Goal: Task Accomplishment & Management: Use online tool/utility

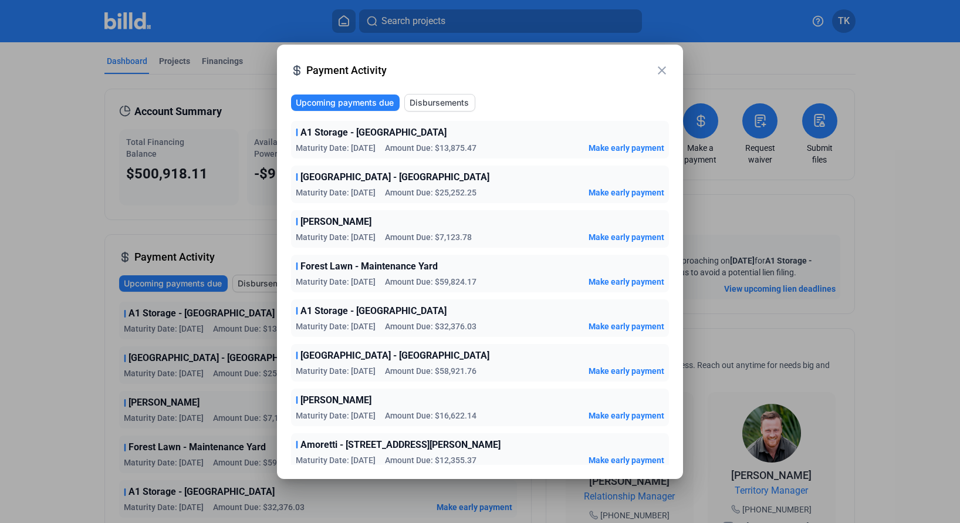
scroll to position [98, 0]
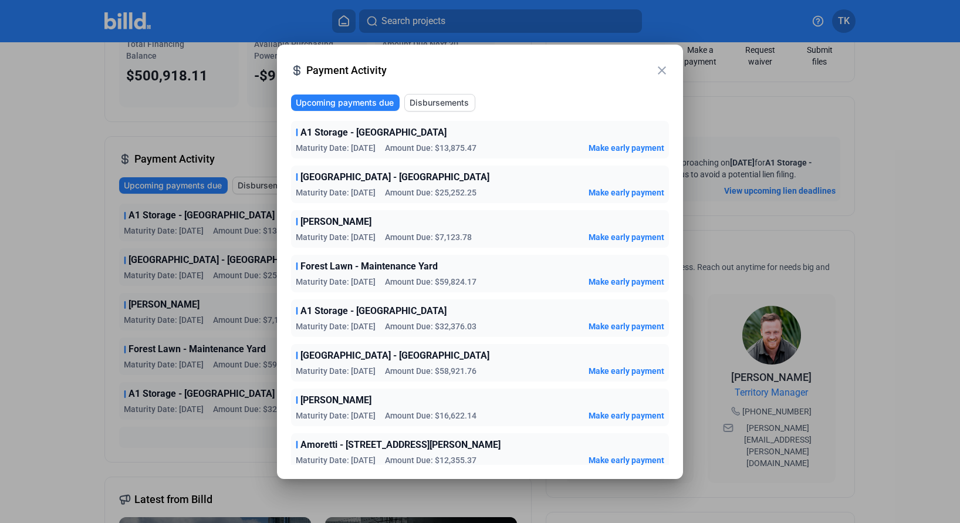
click at [191, 107] on div at bounding box center [480, 261] width 960 height 523
click at [87, 87] on div at bounding box center [480, 261] width 960 height 523
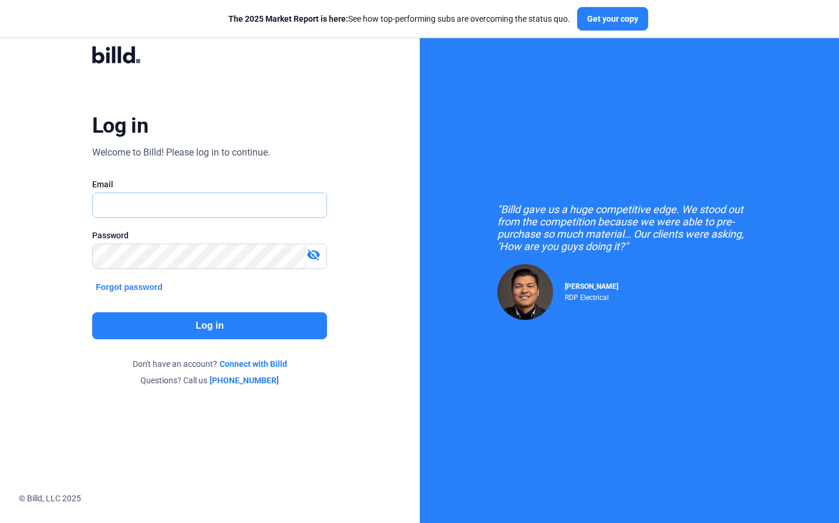
type input "[EMAIL_ADDRESS][DOMAIN_NAME]"
click at [207, 328] on button "Log in" at bounding box center [209, 325] width 235 height 27
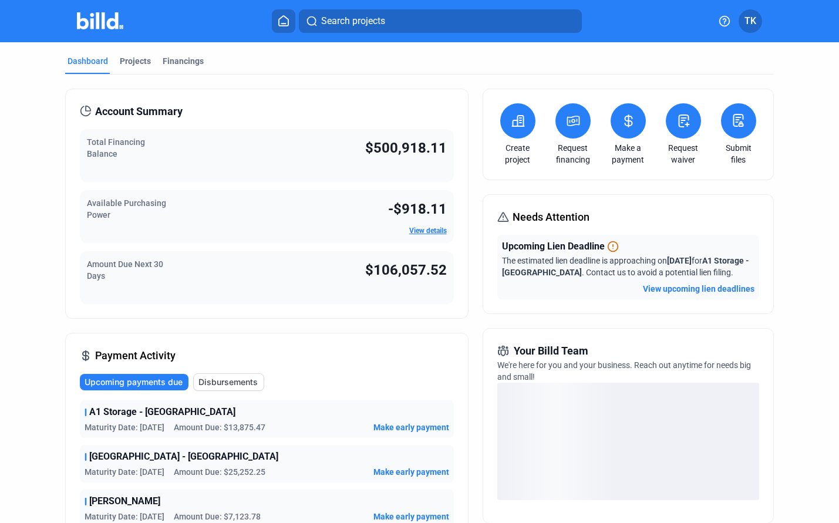
click at [677, 144] on link "Request waiver" at bounding box center [683, 153] width 41 height 23
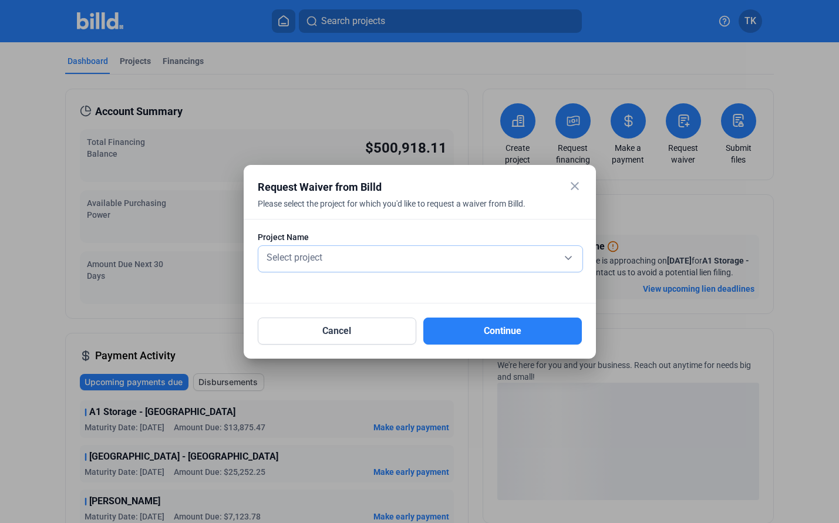
click at [563, 258] on div "Select project" at bounding box center [420, 256] width 312 height 16
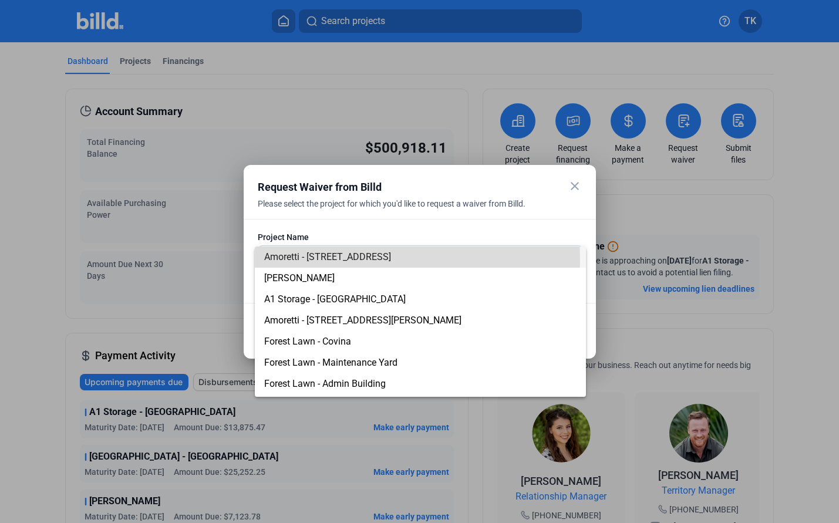
click at [336, 260] on span "Amoretti - [STREET_ADDRESS]" at bounding box center [327, 256] width 127 height 11
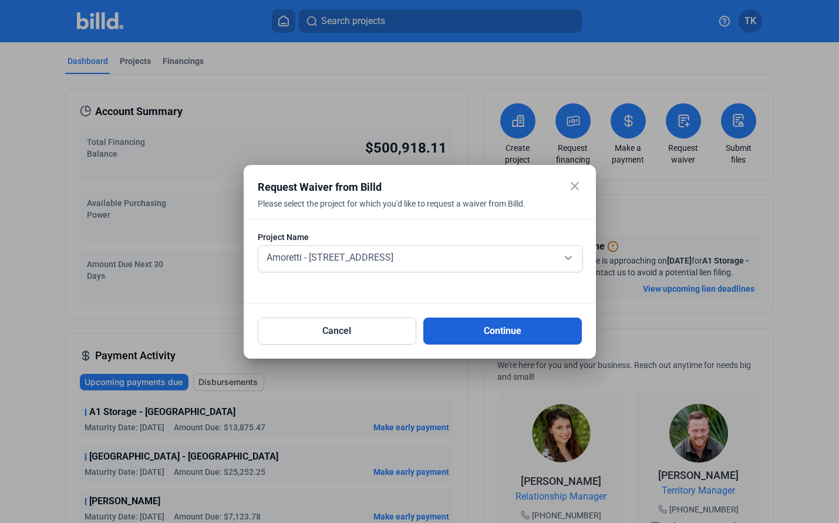
click at [464, 329] on button "Continue" at bounding box center [502, 331] width 158 height 27
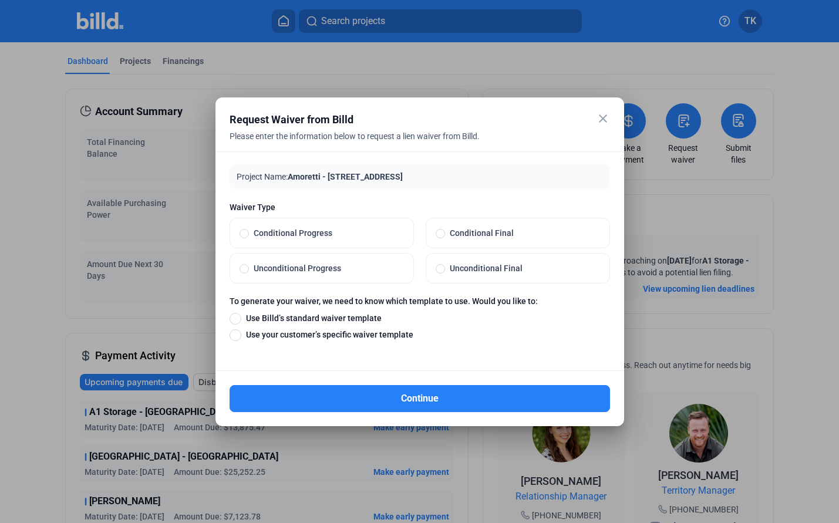
click at [597, 116] on mat-icon "close" at bounding box center [603, 119] width 14 height 14
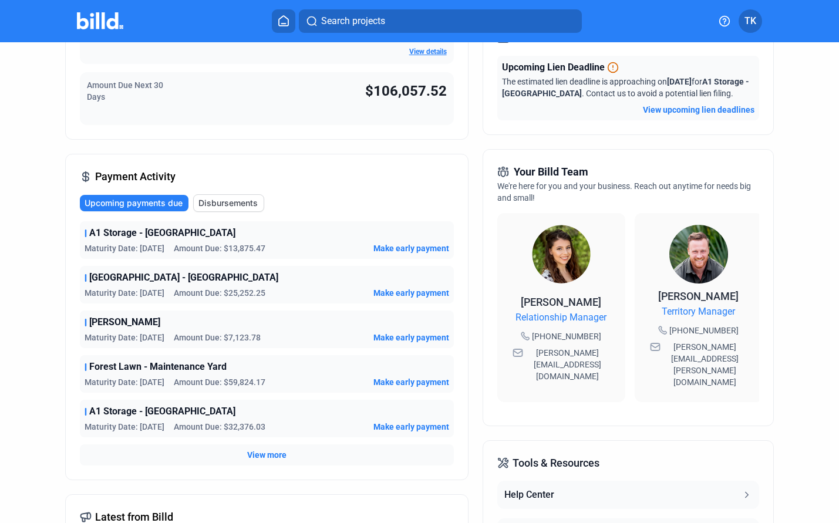
scroll to position [180, 0]
click at [397, 248] on span "Make early payment" at bounding box center [411, 248] width 76 height 12
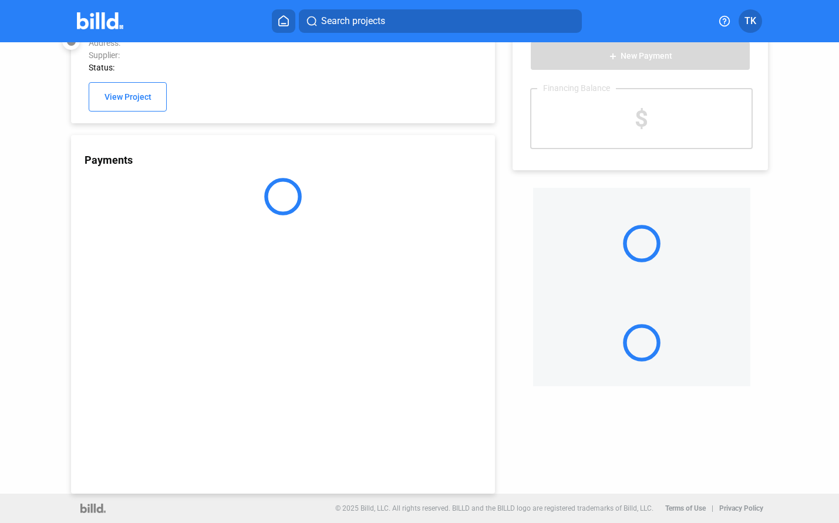
scroll to position [31, 0]
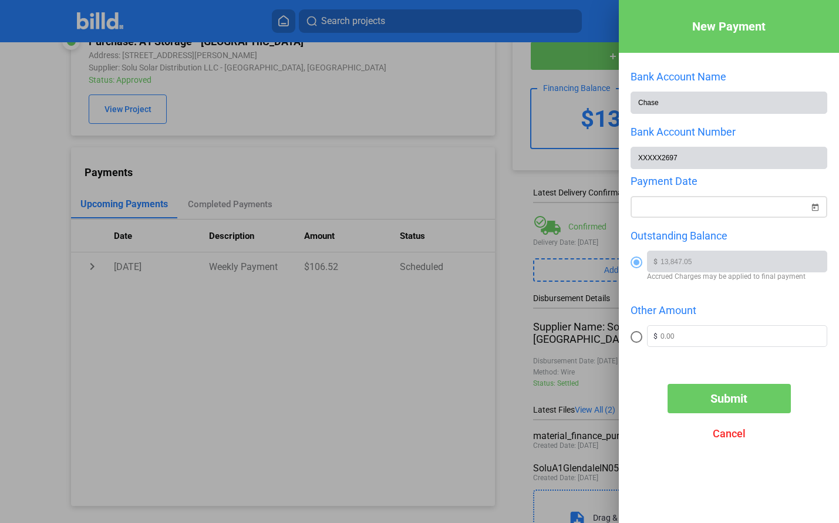
click at [817, 206] on span "Open calendar" at bounding box center [815, 200] width 28 height 28
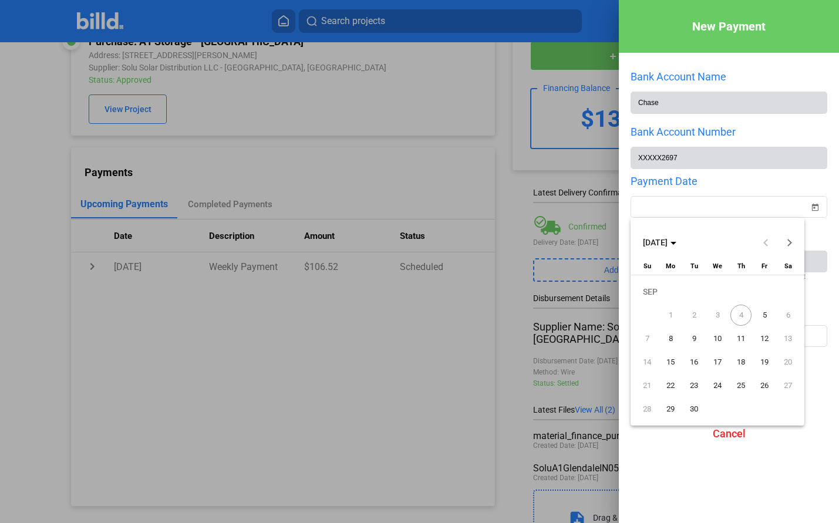
click at [764, 315] on span "5" at bounding box center [764, 315] width 21 height 21
type input "[DATE]"
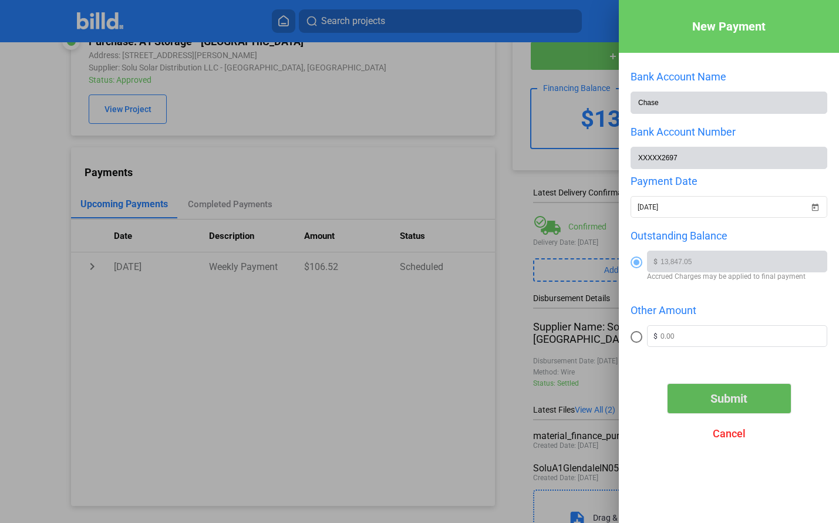
click at [721, 389] on button "Submit" at bounding box center [728, 398] width 123 height 29
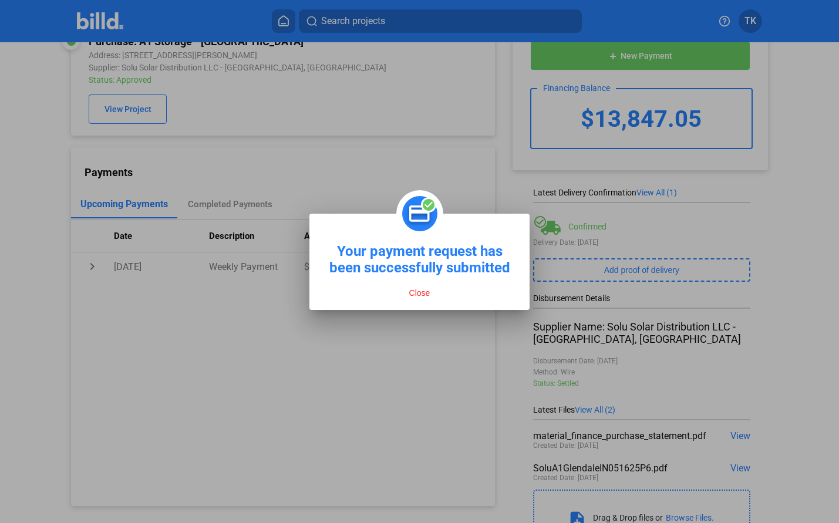
click at [418, 289] on button "Close" at bounding box center [420, 293] width 28 height 11
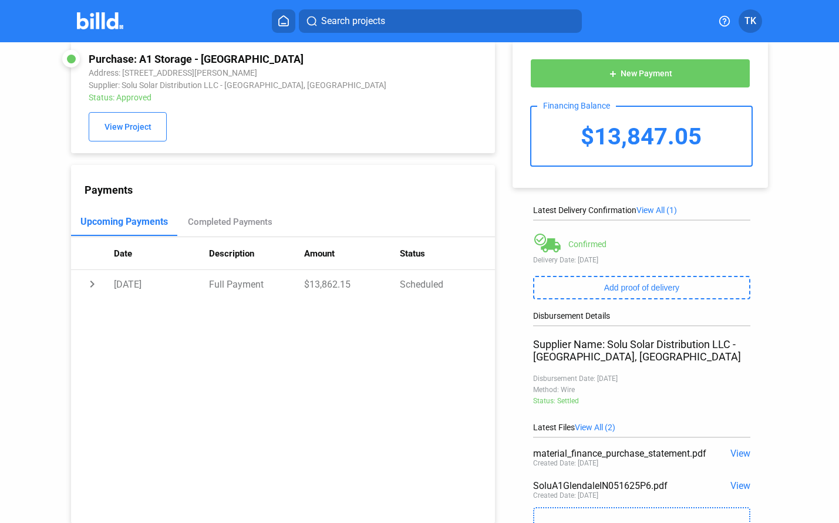
scroll to position [0, 0]
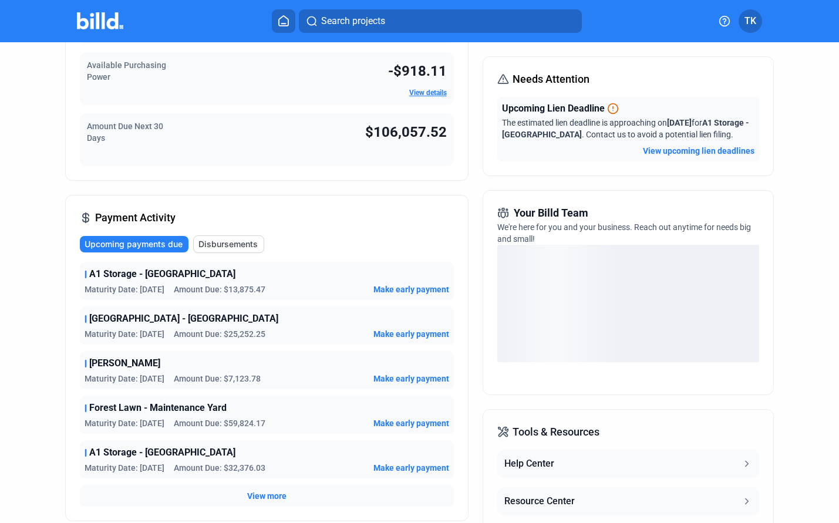
scroll to position [139, 0]
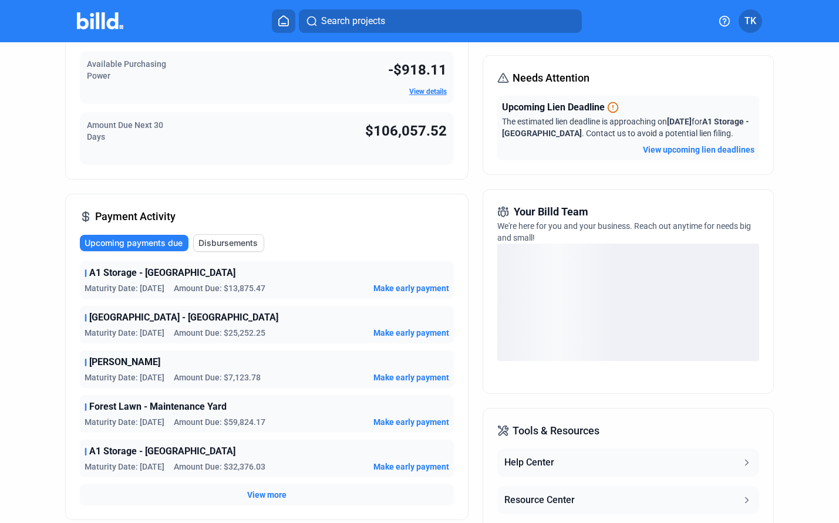
click at [394, 290] on span "Make early payment" at bounding box center [411, 288] width 76 height 12
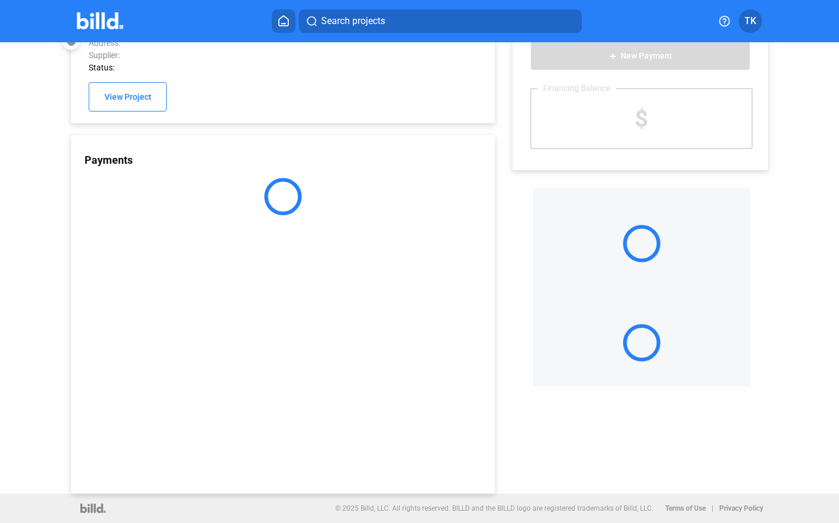
scroll to position [31, 0]
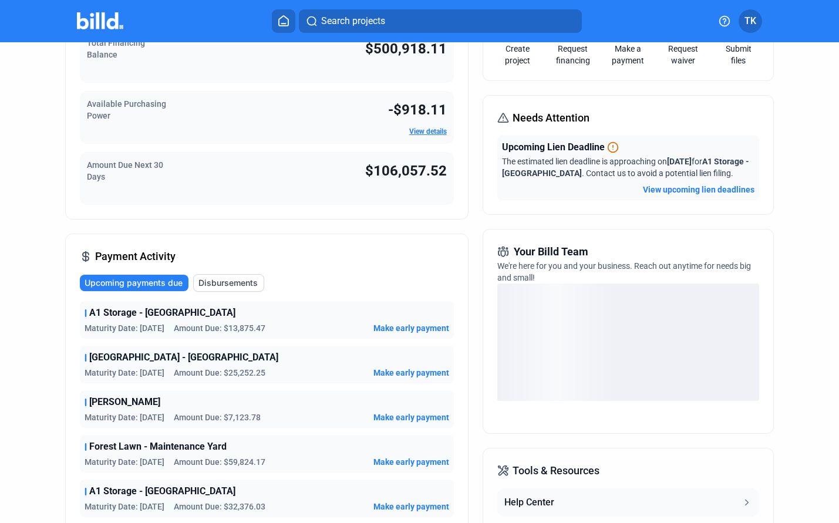
scroll to position [102, 0]
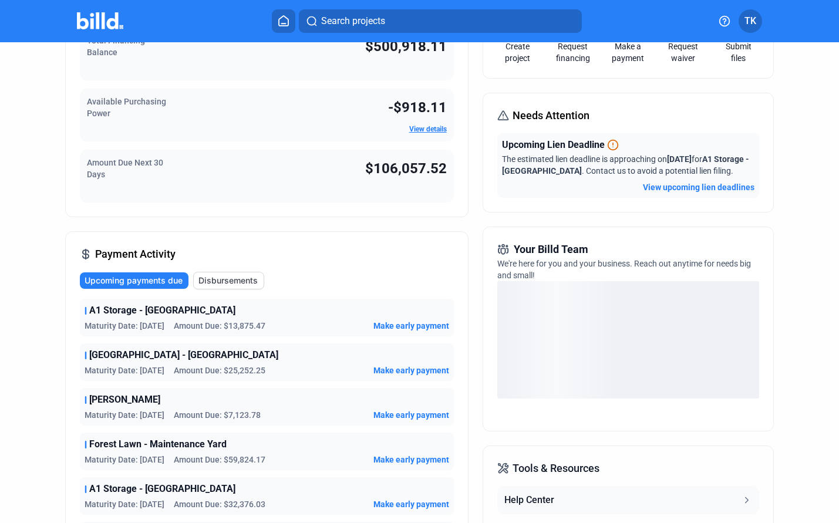
click at [393, 370] on span "Make early payment" at bounding box center [411, 370] width 76 height 12
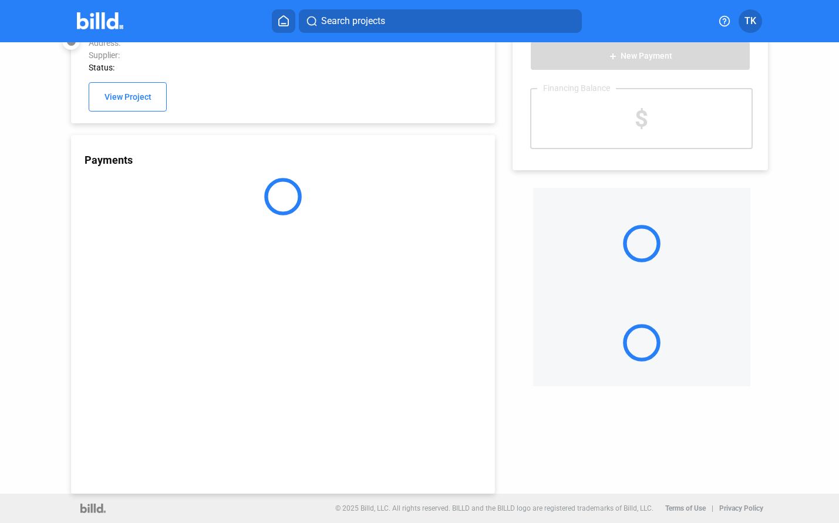
scroll to position [31, 0]
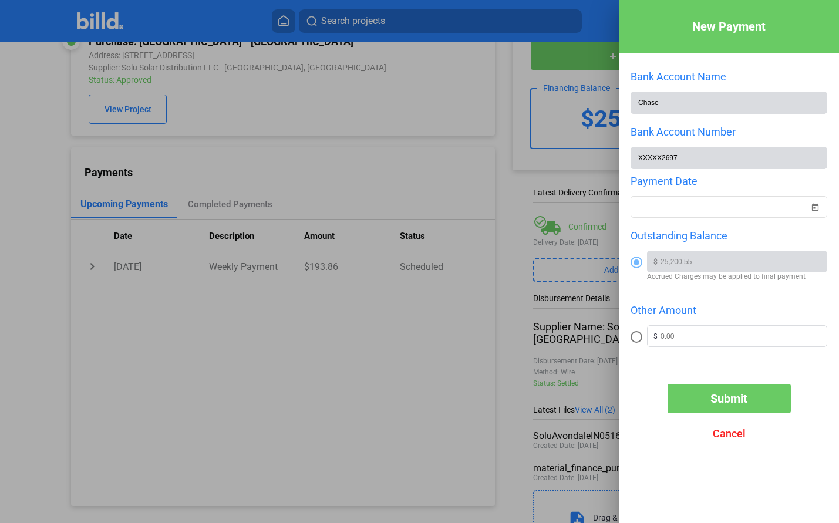
click at [723, 394] on span "Submit" at bounding box center [728, 398] width 37 height 14
click at [655, 205] on div "New Payment Bank Account Name Chase Bank Account Number XXXXX2697 Payment Date …" at bounding box center [419, 261] width 839 height 523
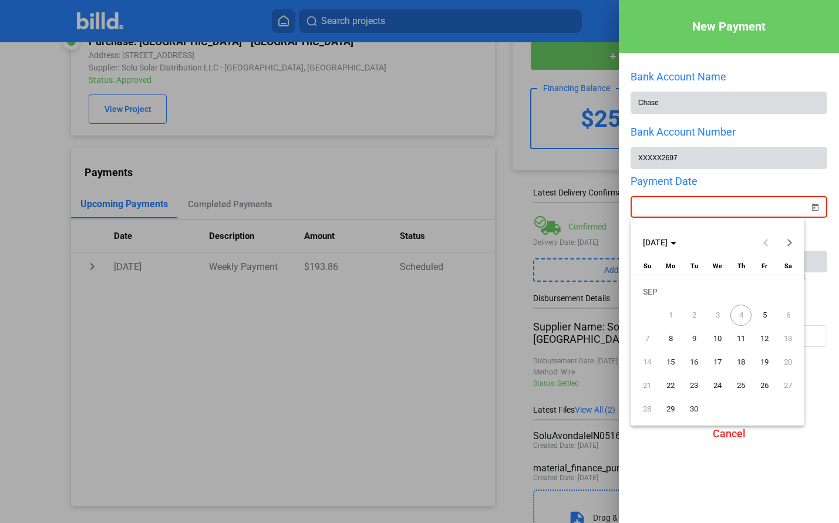
click at [768, 313] on span "5" at bounding box center [764, 315] width 21 height 21
type input "[DATE]"
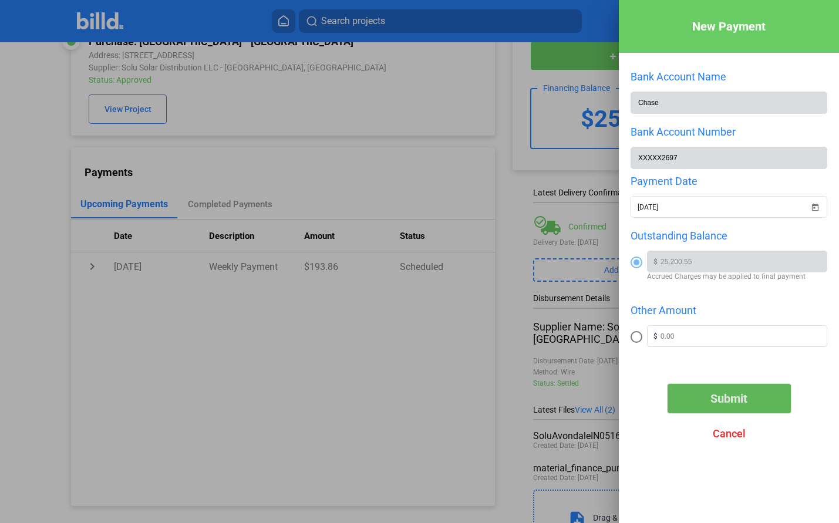
click at [740, 393] on span "Submit" at bounding box center [728, 398] width 37 height 14
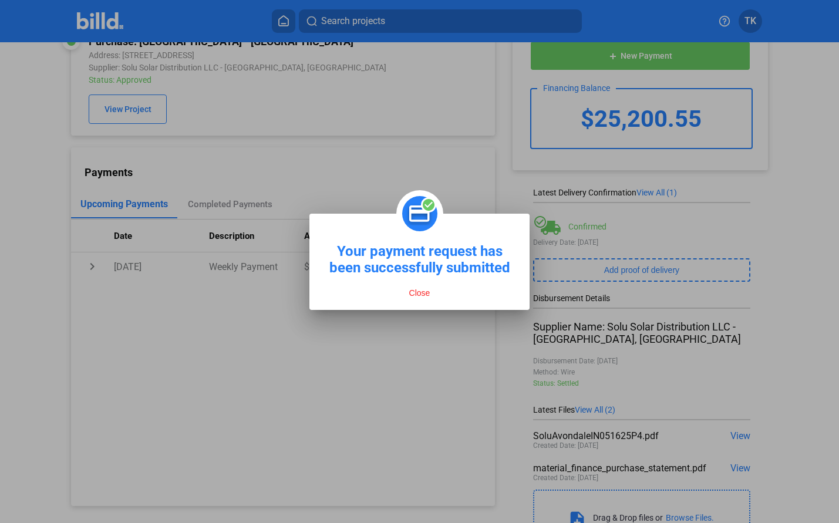
click at [423, 298] on button "Close" at bounding box center [420, 293] width 28 height 11
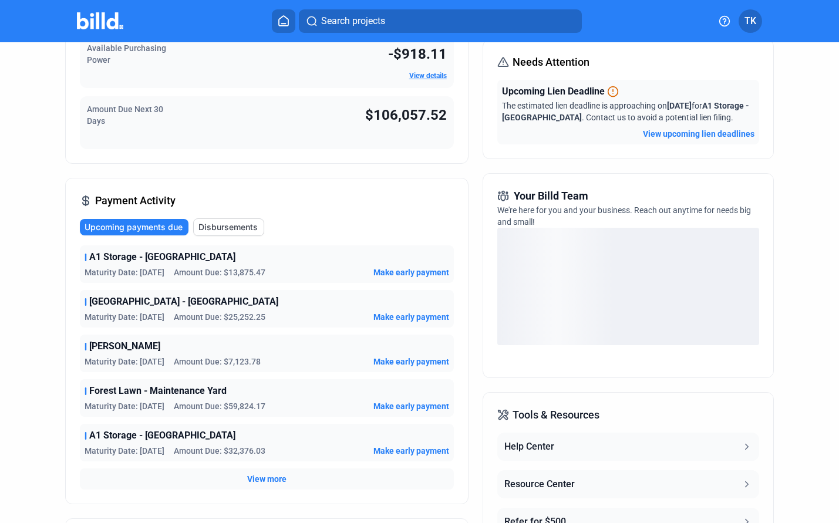
scroll to position [163, 0]
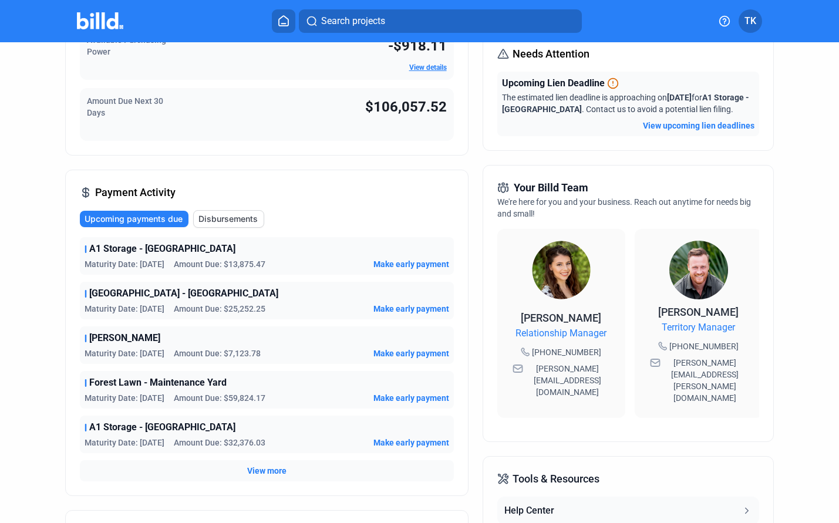
click at [413, 354] on span "Make early payment" at bounding box center [411, 353] width 76 height 12
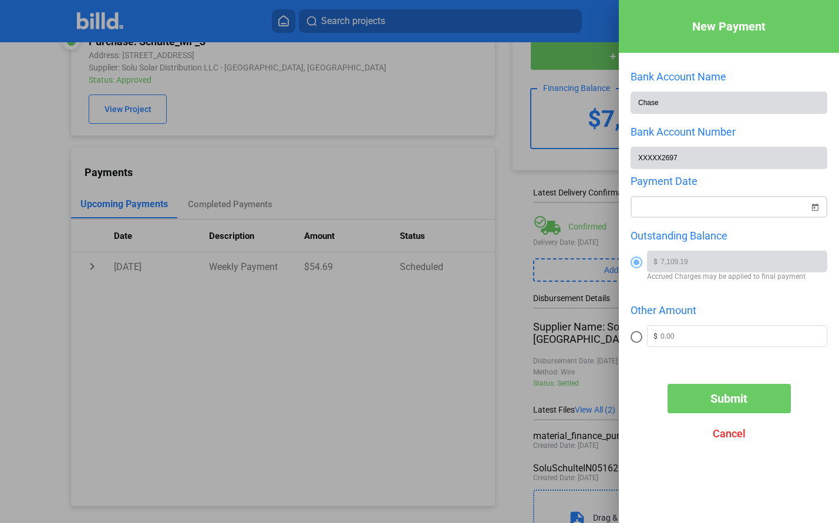
click at [818, 207] on span "Open calendar" at bounding box center [815, 200] width 28 height 28
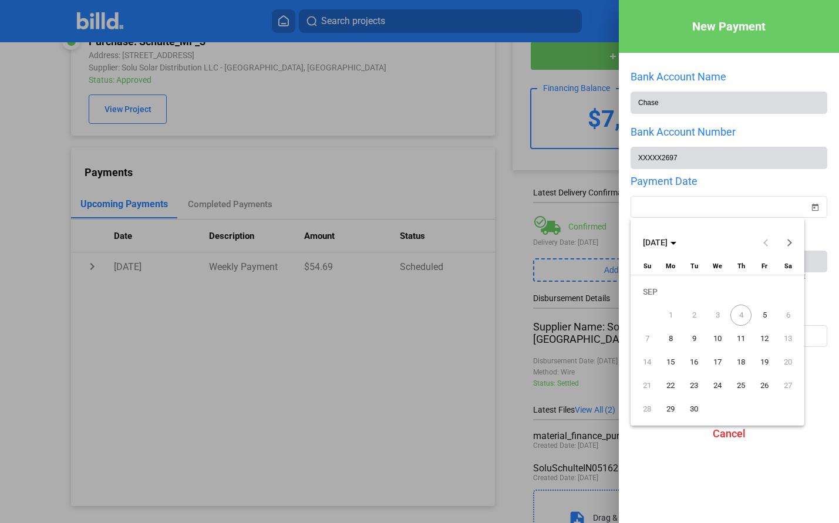
click at [766, 312] on span "5" at bounding box center [764, 315] width 21 height 21
type input "[DATE]"
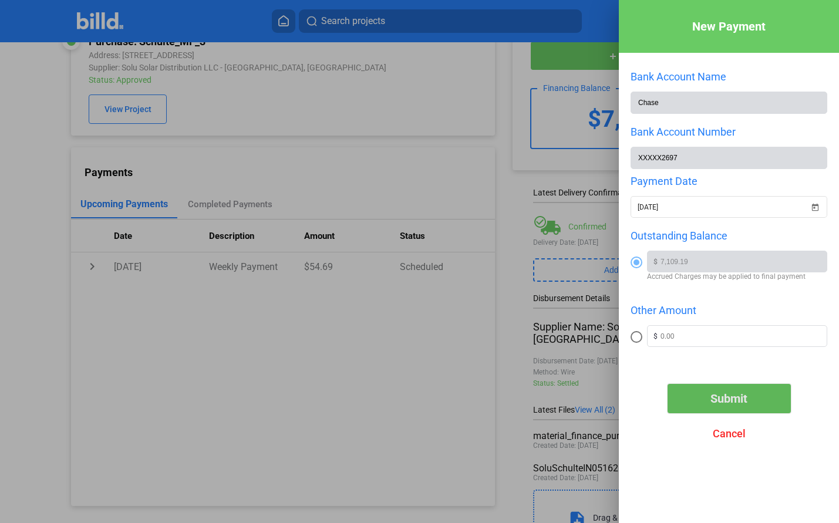
click at [728, 399] on span "Submit" at bounding box center [728, 398] width 37 height 14
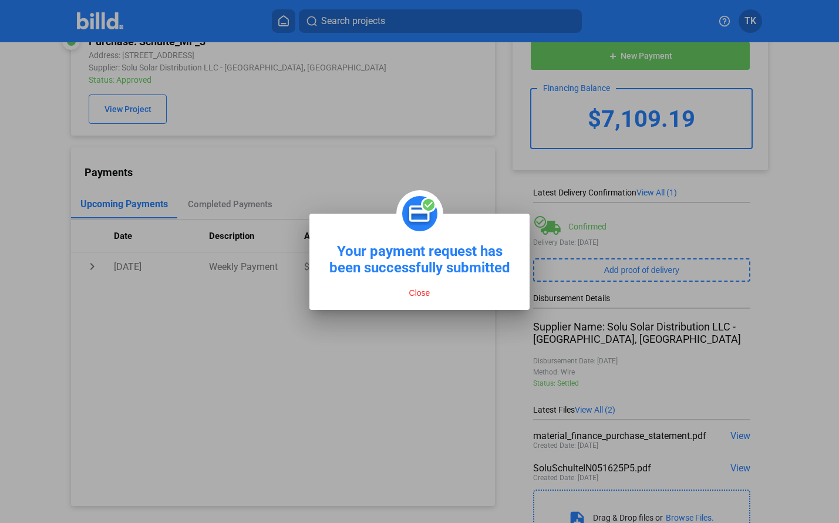
click at [417, 289] on button "Close" at bounding box center [420, 293] width 28 height 11
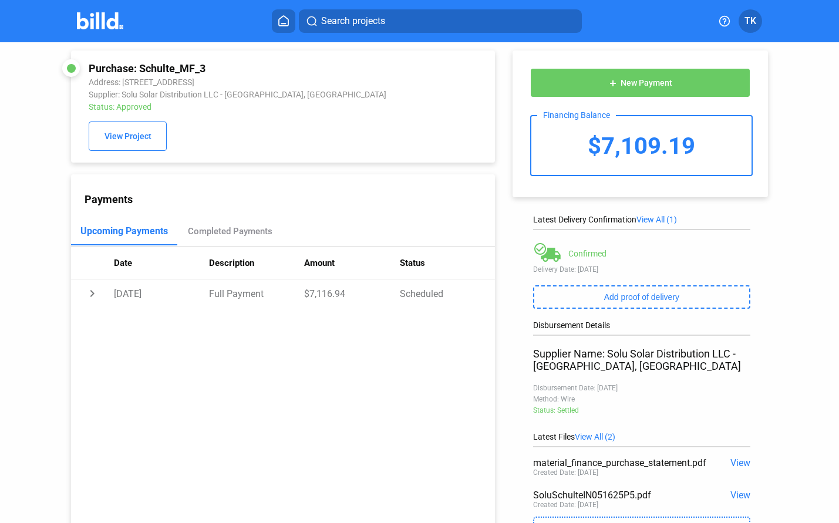
scroll to position [0, 0]
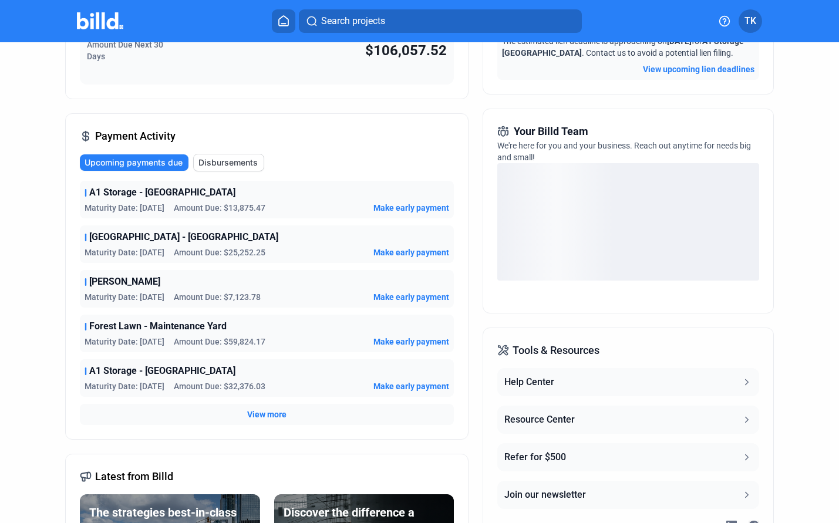
scroll to position [220, 0]
click at [391, 341] on span "Make early payment" at bounding box center [411, 341] width 76 height 12
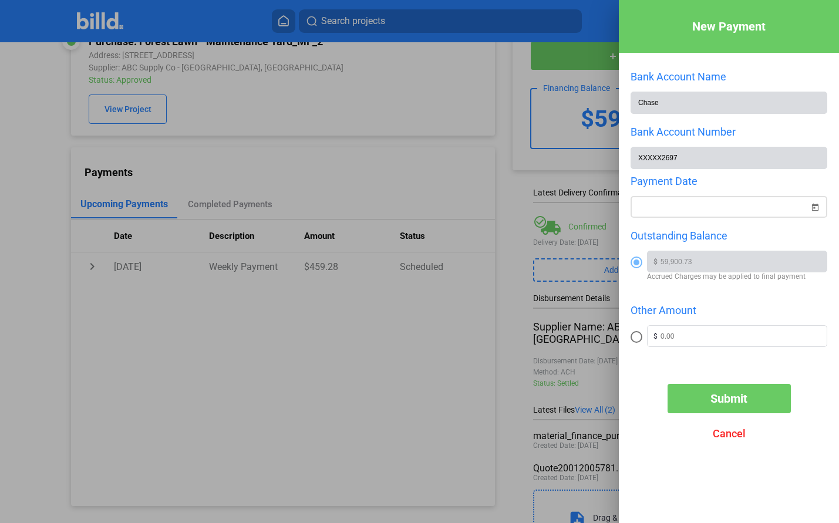
click at [812, 207] on span "Open calendar" at bounding box center [815, 200] width 28 height 28
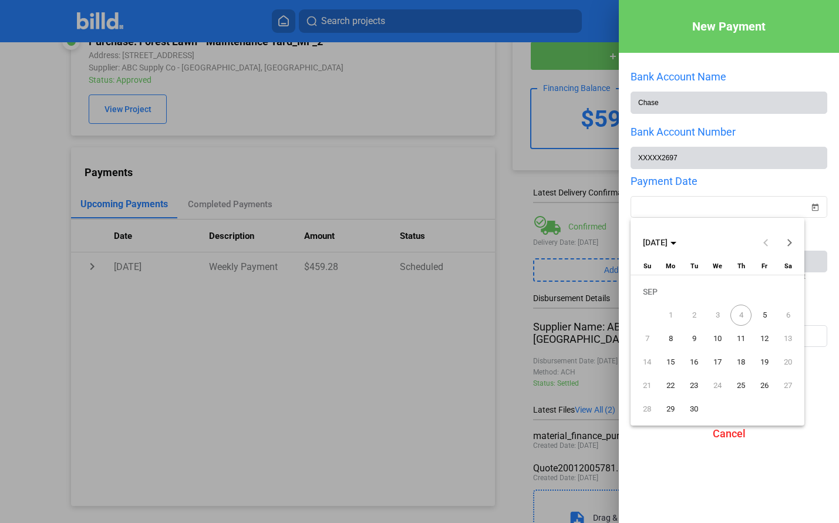
click at [768, 313] on span "5" at bounding box center [764, 315] width 21 height 21
type input "[DATE]"
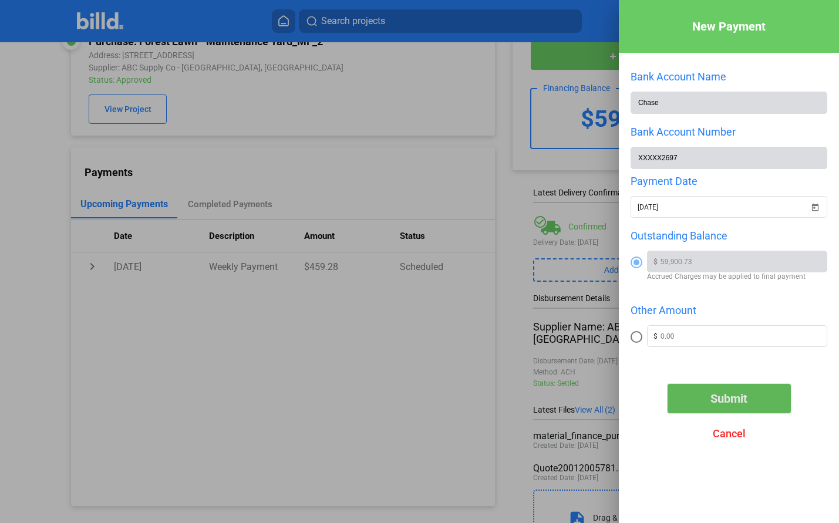
click at [731, 404] on span "Submit" at bounding box center [728, 398] width 37 height 14
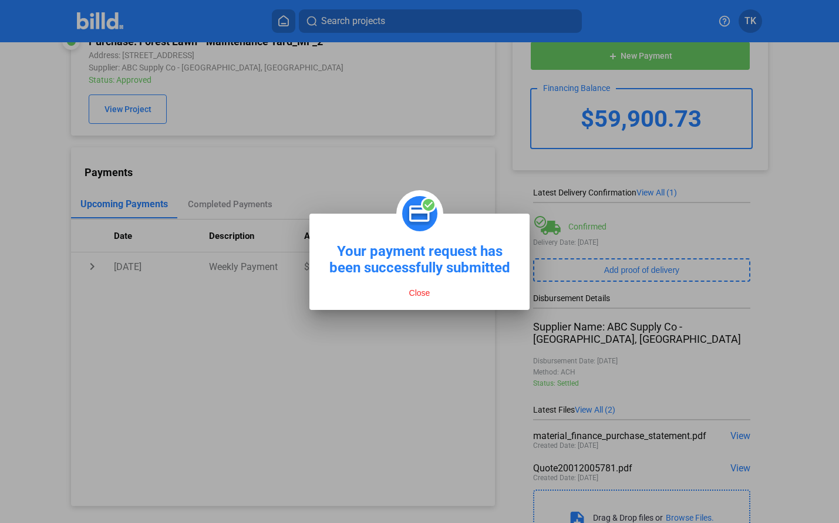
click at [418, 290] on button "Close" at bounding box center [420, 293] width 28 height 11
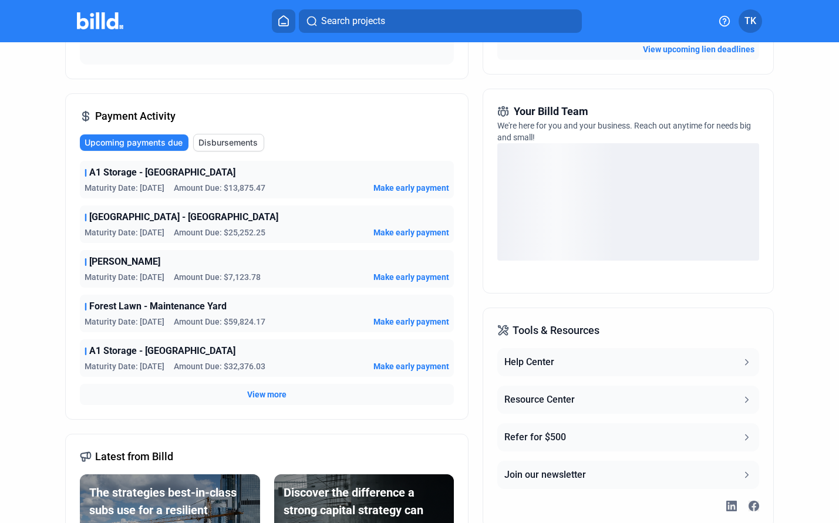
scroll to position [241, 0]
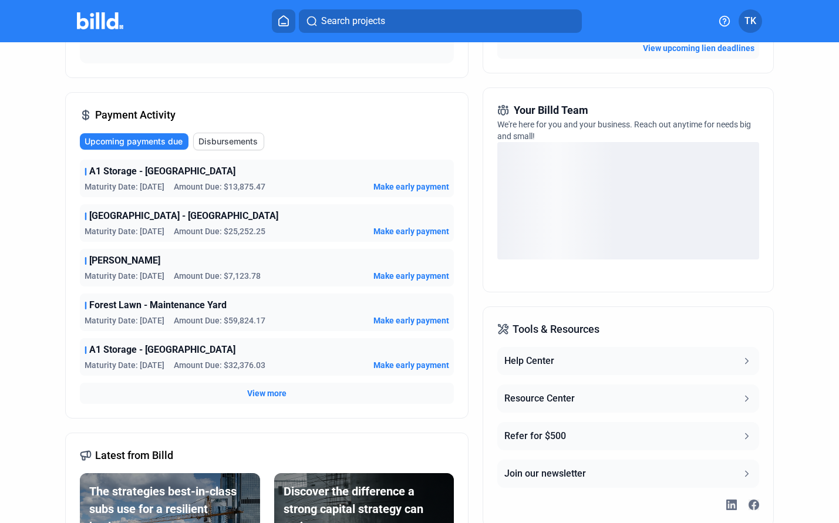
click at [260, 394] on span "View more" at bounding box center [266, 393] width 39 height 12
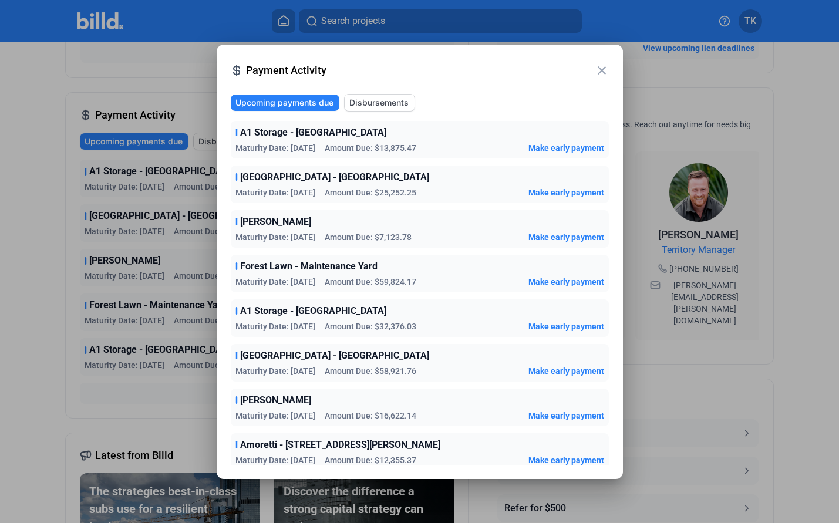
click at [558, 370] on span "Make early payment" at bounding box center [566, 371] width 76 height 12
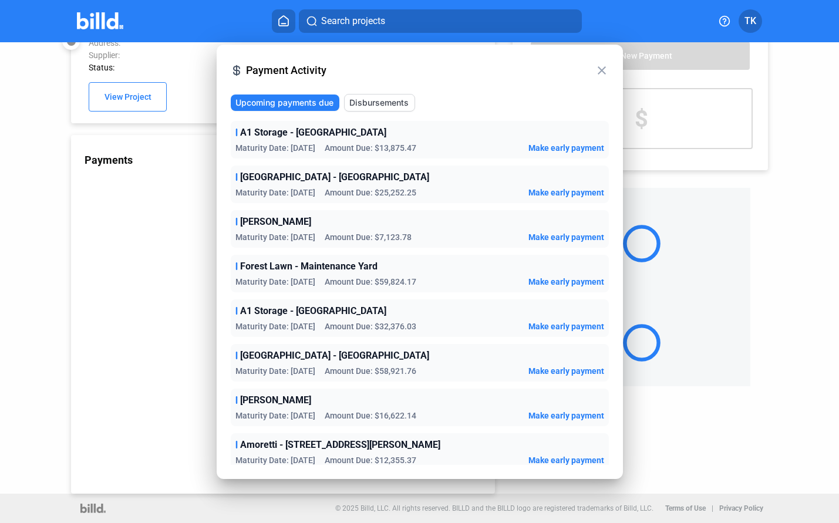
scroll to position [31, 0]
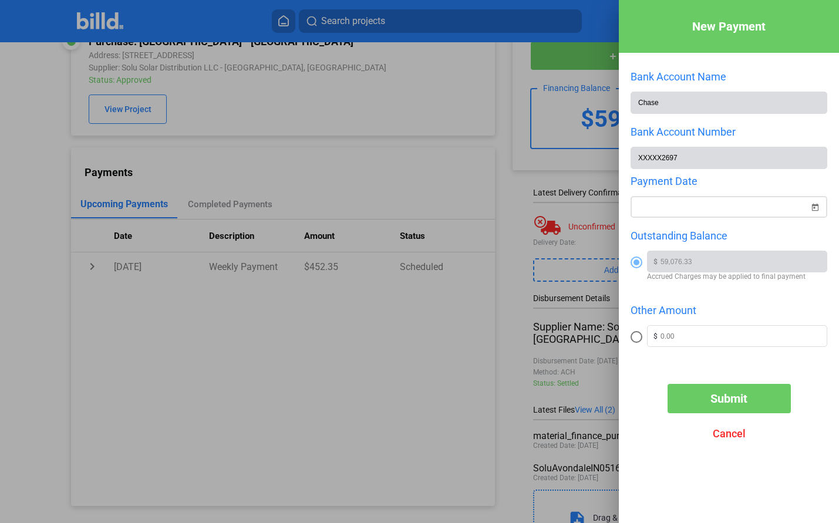
click at [818, 207] on span "Open calendar" at bounding box center [815, 200] width 28 height 28
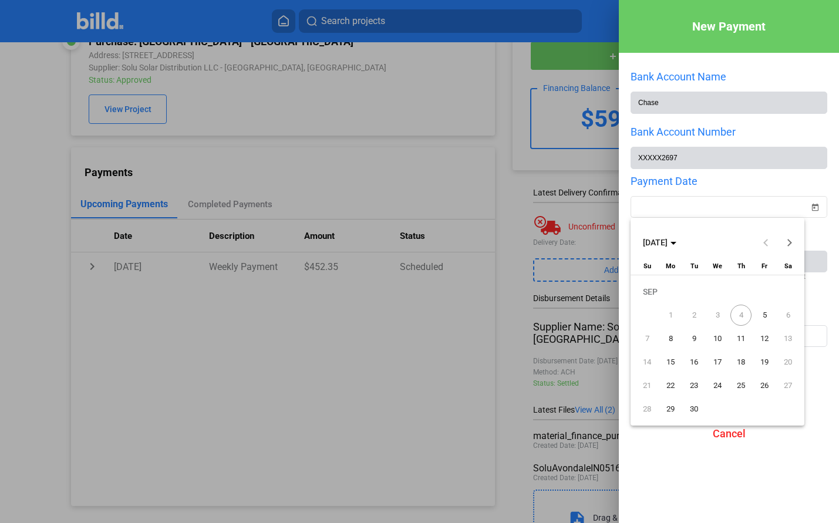
click at [767, 312] on span "5" at bounding box center [764, 315] width 21 height 21
type input "[DATE]"
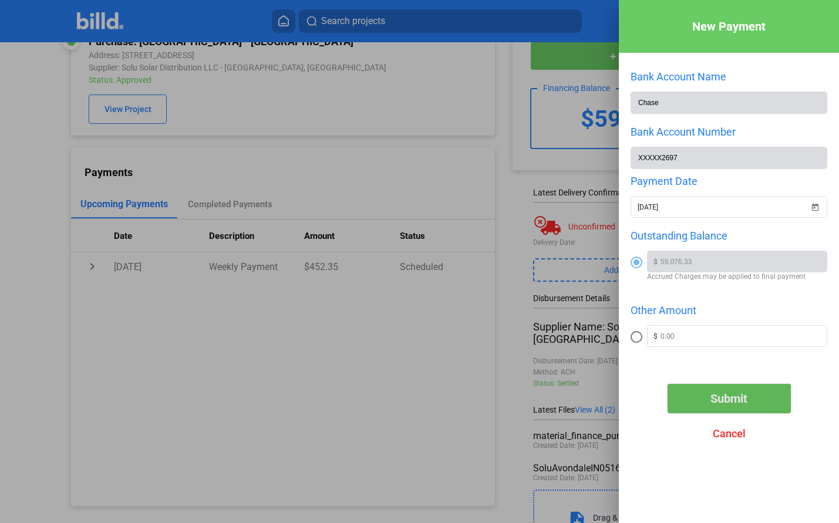
click at [749, 401] on button "Submit" at bounding box center [728, 398] width 123 height 29
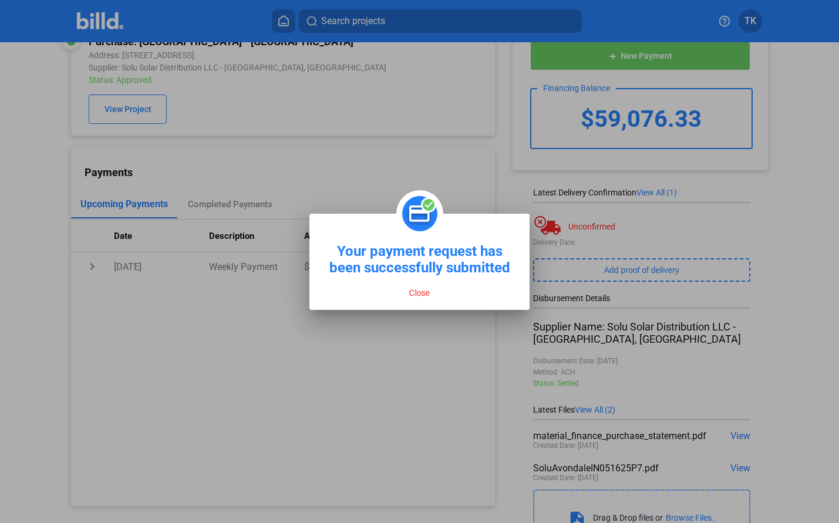
click at [404, 292] on div "Close" at bounding box center [419, 290] width 181 height 28
click at [407, 292] on button "Close" at bounding box center [420, 293] width 28 height 11
